Goal: Transaction & Acquisition: Purchase product/service

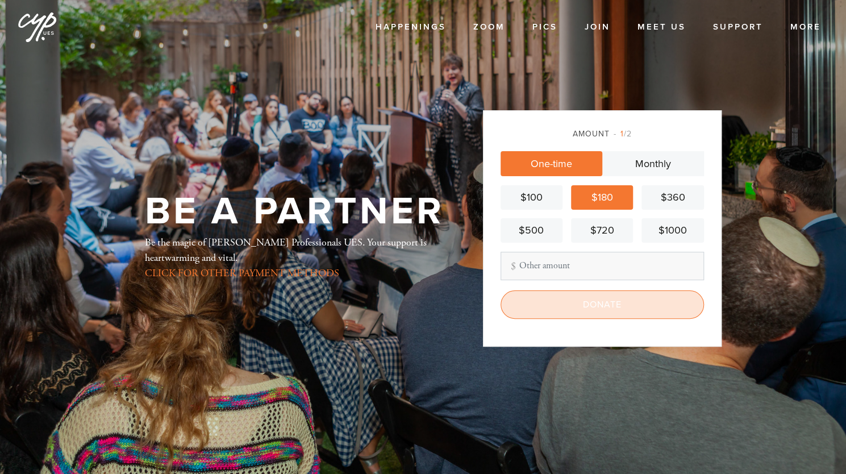
click at [554, 302] on input "Donate" at bounding box center [601, 304] width 203 height 28
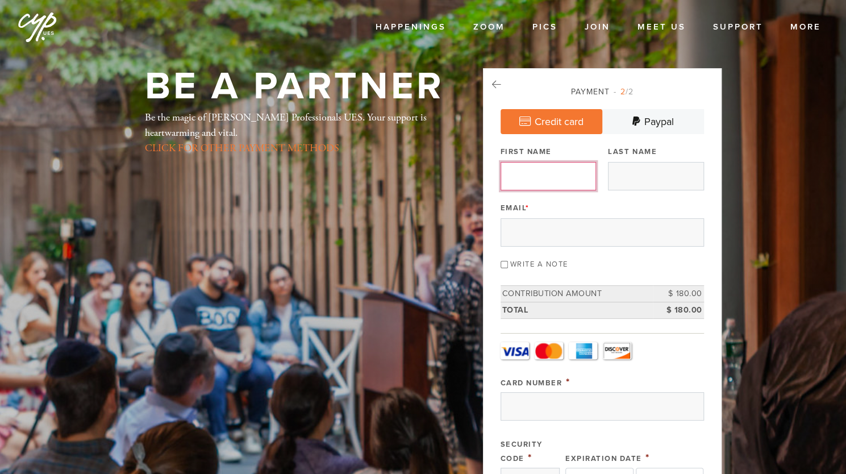
click at [568, 177] on input "First Name" at bounding box center [547, 176] width 95 height 28
type input "Peretz"
type input "Lezell"
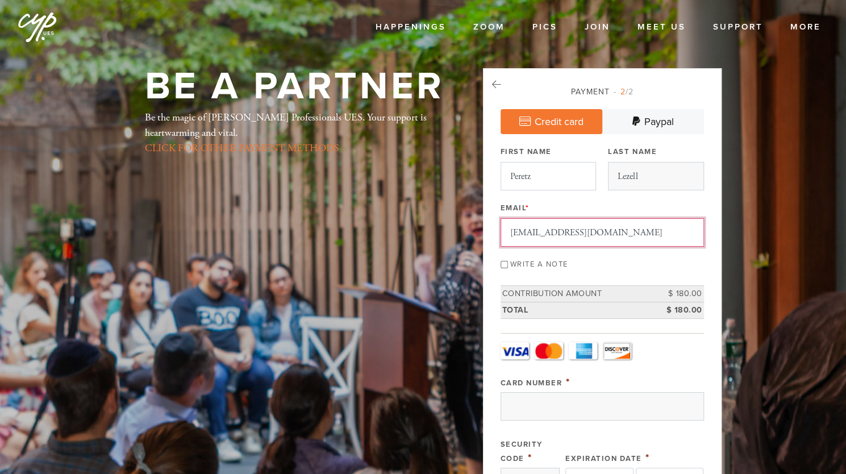
type input "[EMAIL_ADDRESS][DOMAIN_NAME]"
click at [543, 262] on label "Write a note" at bounding box center [539, 264] width 58 height 9
click at [508, 262] on input "Write a note" at bounding box center [503, 264] width 7 height 7
checkbox input "true"
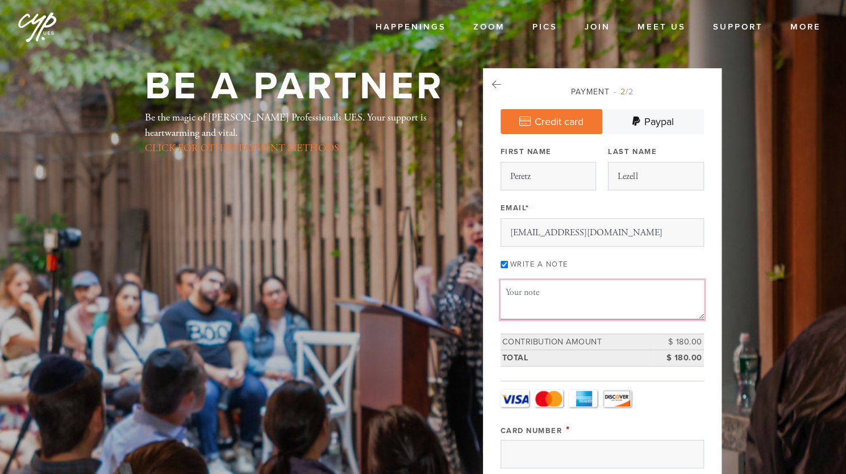
click at [544, 293] on textarea "Message or dedication" at bounding box center [601, 299] width 203 height 39
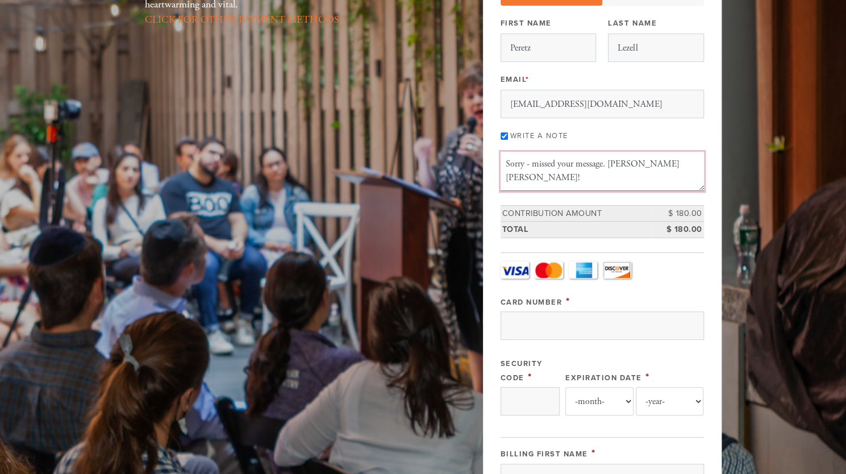
scroll to position [129, 0]
type textarea "Sorry - missed your message. [PERSON_NAME] [PERSON_NAME]!"
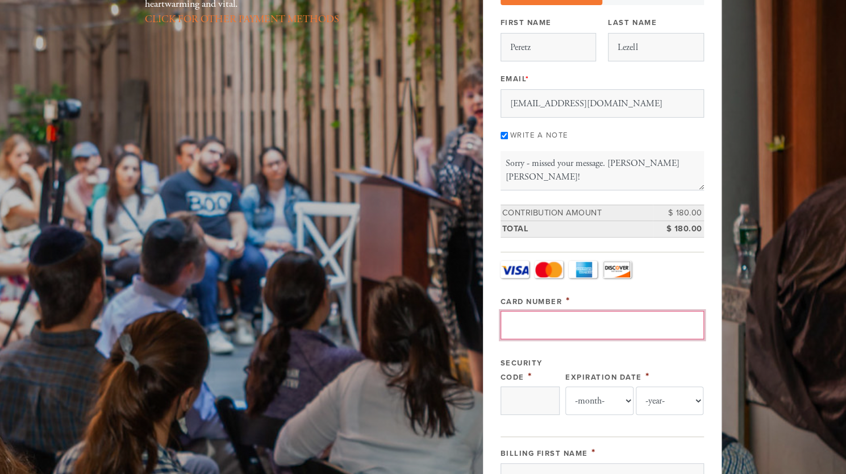
click at [547, 319] on input "Card Number" at bounding box center [601, 325] width 203 height 28
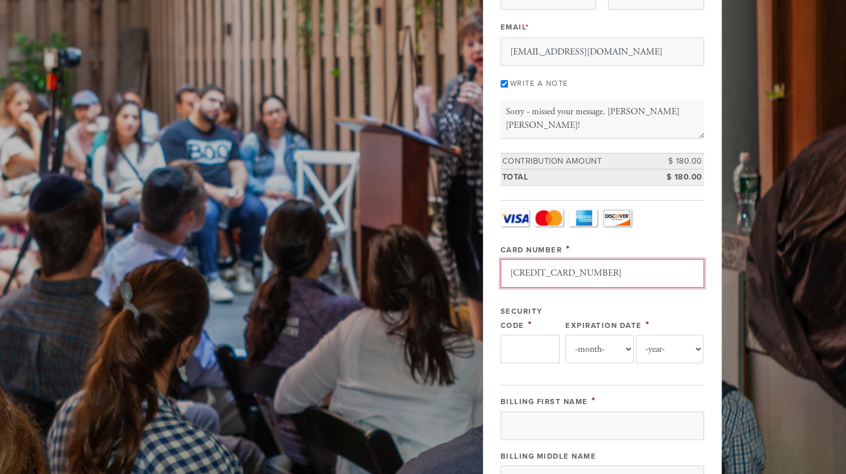
type input "[CREDIT_CARD_NUMBER]"
click at [522, 341] on input "Security Code" at bounding box center [529, 349] width 59 height 28
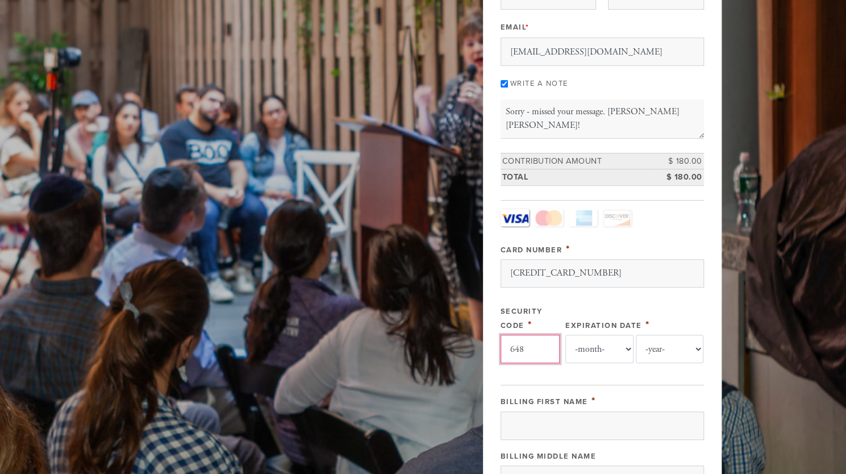
type input "648"
click at [597, 348] on select "-month- 01 02 03 04 05 06 07 08 09 10 11 12" at bounding box center [599, 349] width 68 height 28
select select "4"
click at [565, 335] on select "-month- 01 02 03 04 05 06 07 08 09 10 11 12" at bounding box center [599, 349] width 68 height 28
click at [664, 345] on select "-year- 2025 2026 2027 2028 2029 2030 2031 2032 2033 2034 2035" at bounding box center [670, 349] width 68 height 28
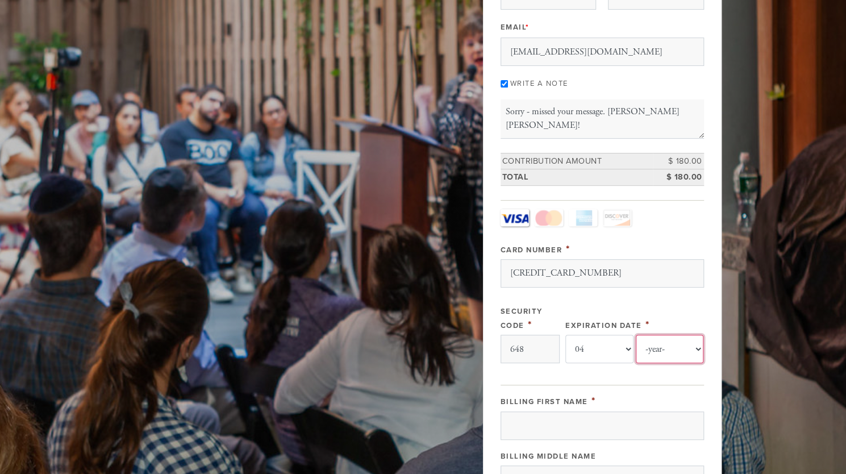
select select "2028"
click at [636, 335] on select "-year- 2025 2026 2027 2028 2029 2030 2031 2032 2033 2034 2035" at bounding box center [670, 349] width 68 height 28
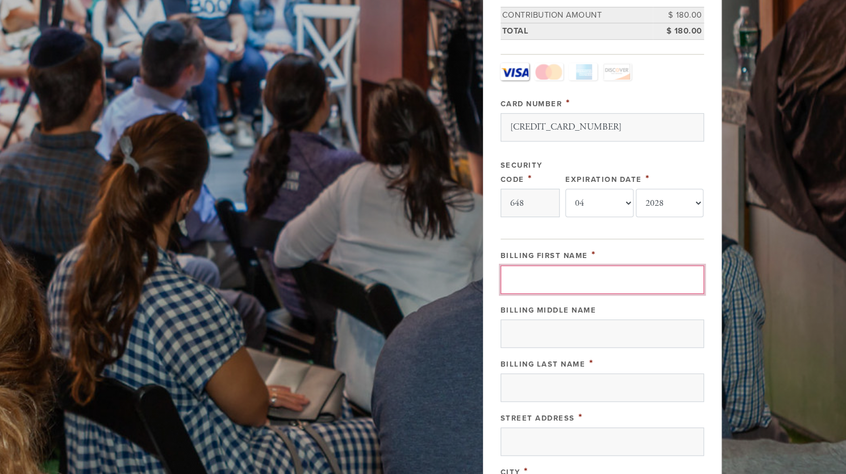
click at [566, 265] on input "Billing First Name" at bounding box center [601, 279] width 203 height 28
type input "Peretz"
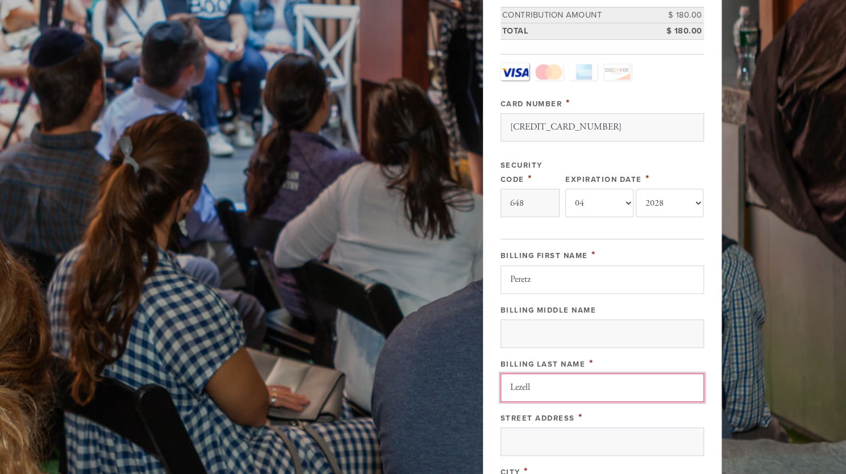
scroll to position [480, 0]
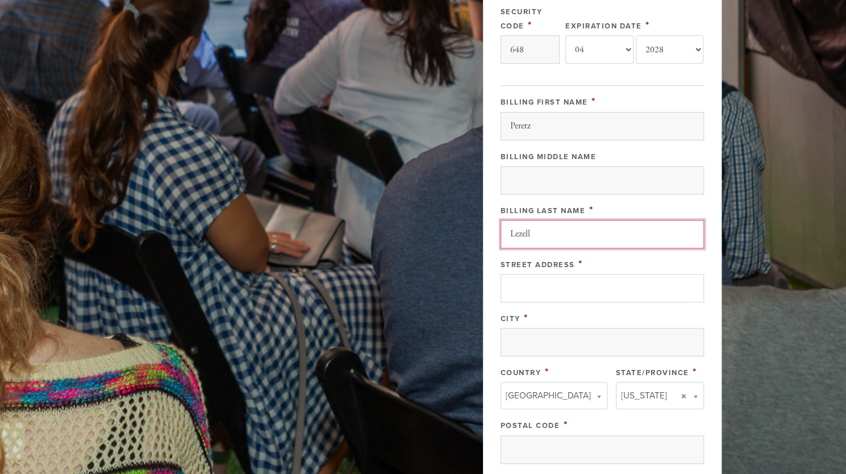
type input "Lezell"
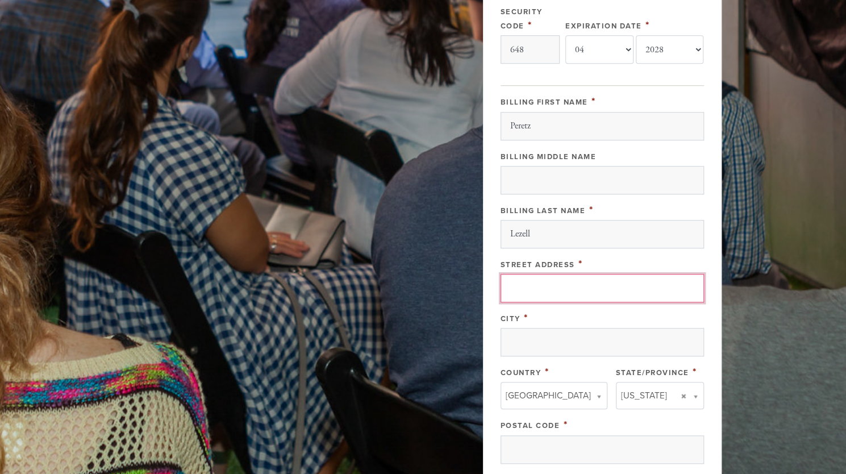
click at [557, 276] on input "Street Address" at bounding box center [601, 288] width 203 height 28
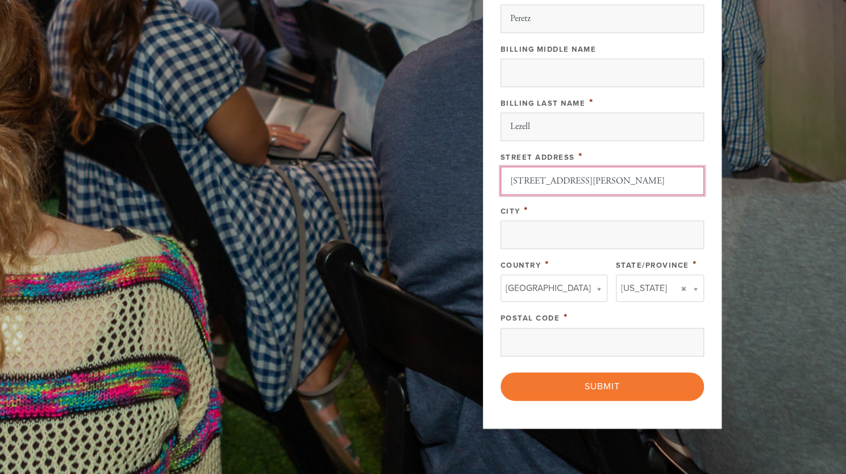
scroll to position [590, 0]
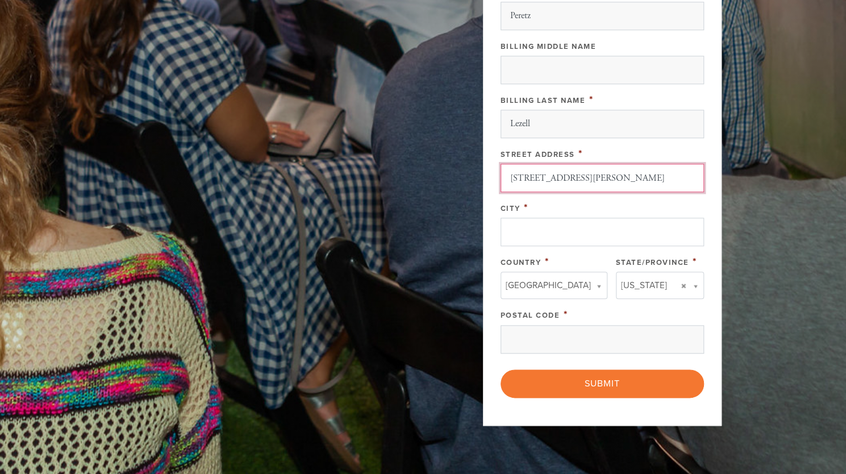
type input "[STREET_ADDRESS][PERSON_NAME]"
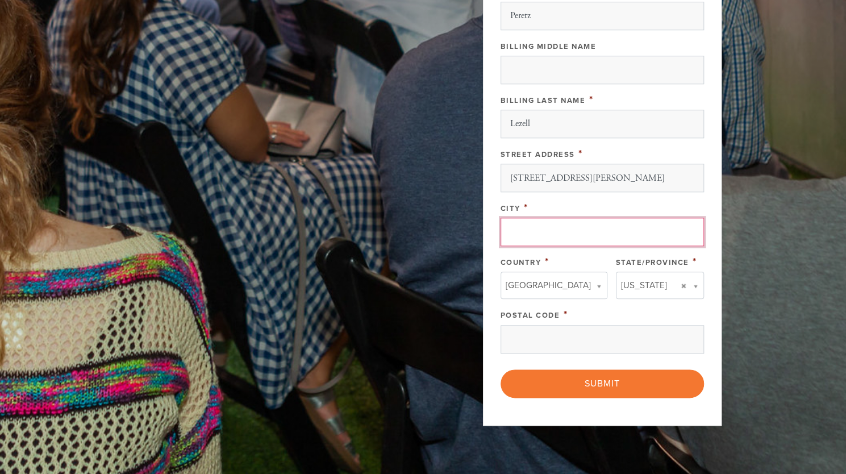
click at [525, 235] on input "City" at bounding box center [601, 232] width 203 height 28
type input "[GEOGRAPHIC_DATA]"
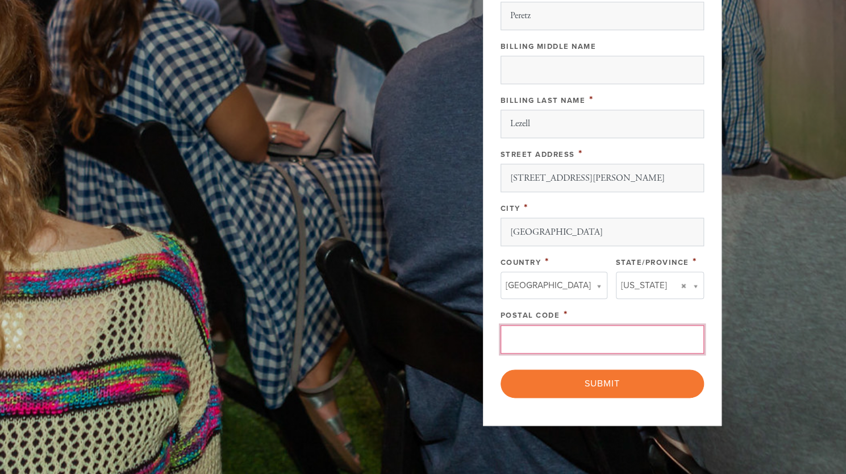
click at [559, 335] on input "Postal Code" at bounding box center [601, 339] width 203 height 28
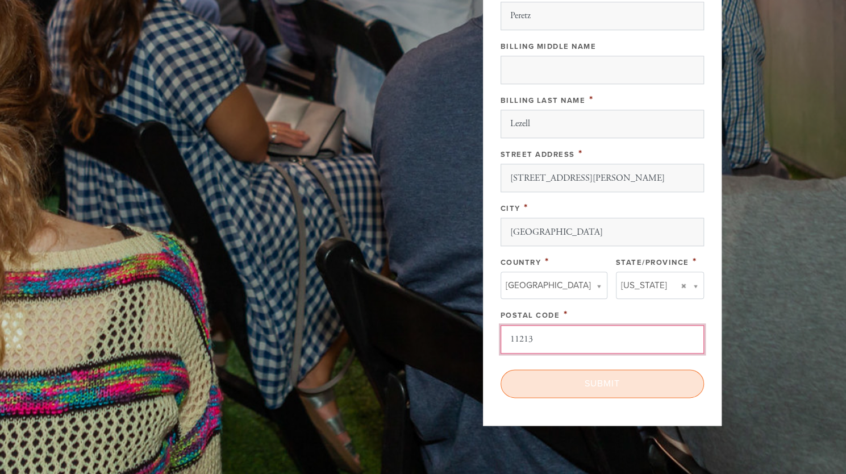
type input "11213"
click at [565, 370] on input "Submit" at bounding box center [601, 383] width 203 height 28
